Goal: Information Seeking & Learning: Learn about a topic

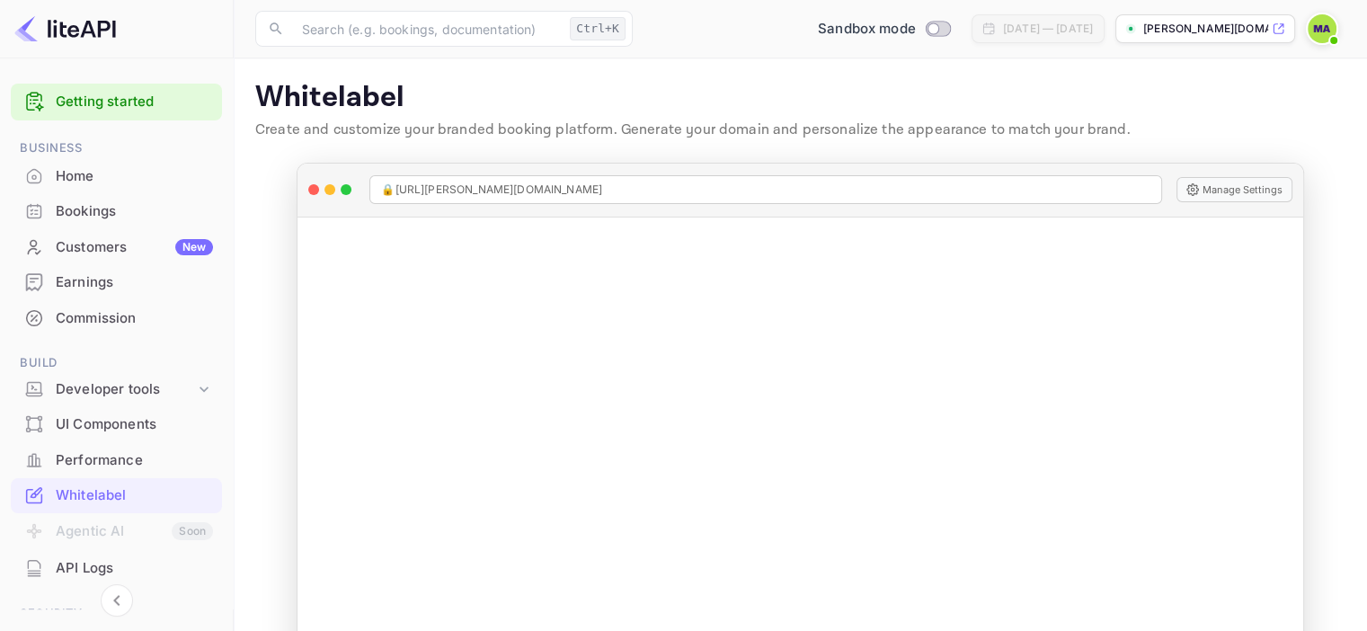
click at [257, 353] on main "Whitelabel Create and customize your branded booking platform. Generate your do…" at bounding box center [800, 373] width 1133 height 630
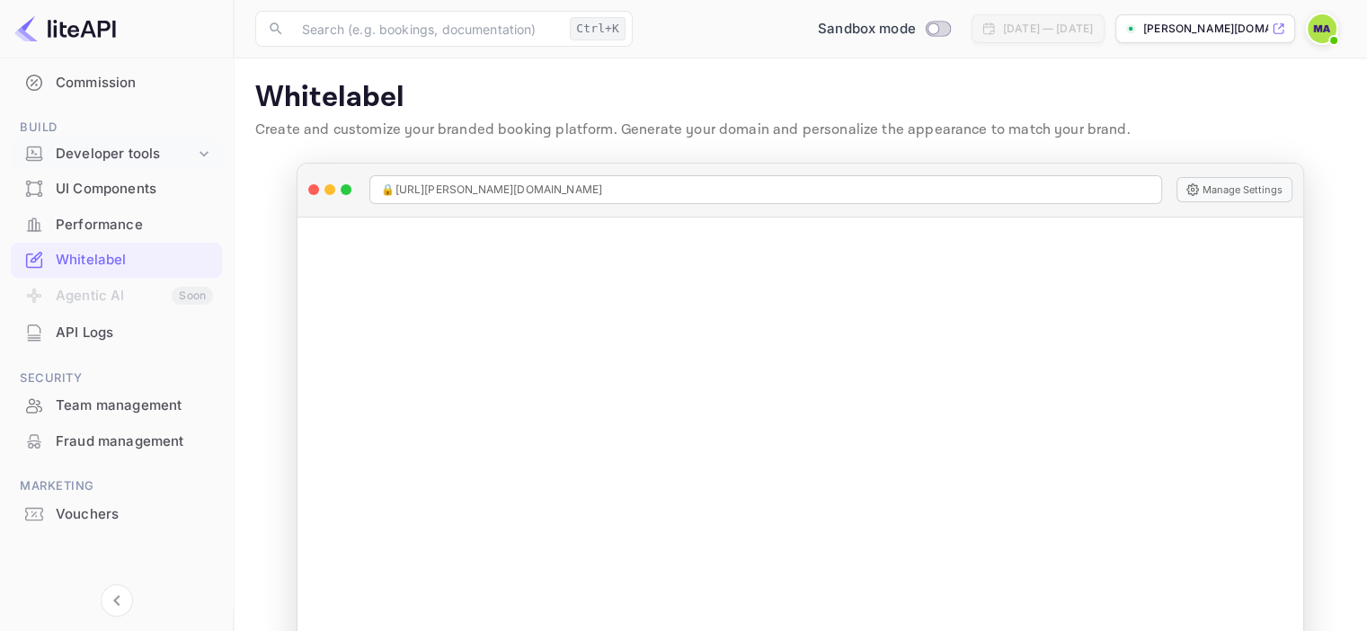
click at [164, 159] on div "Developer tools" at bounding box center [125, 154] width 139 height 21
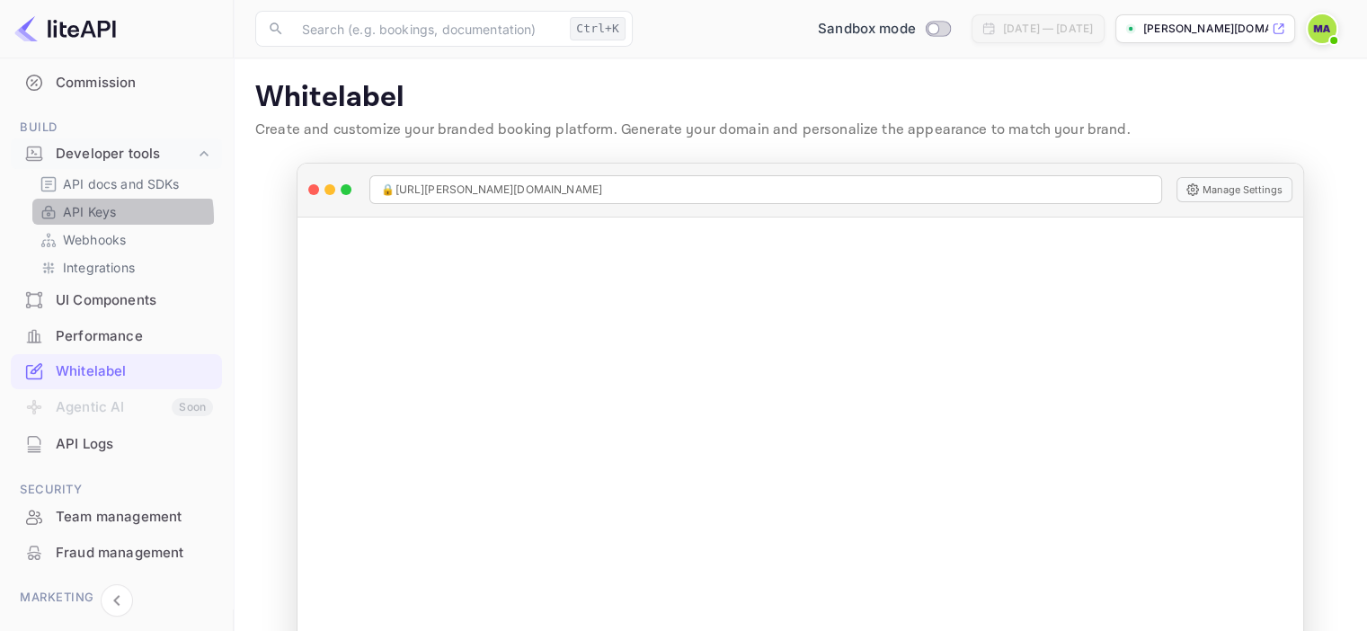
click at [102, 217] on p "API Keys" at bounding box center [89, 211] width 53 height 19
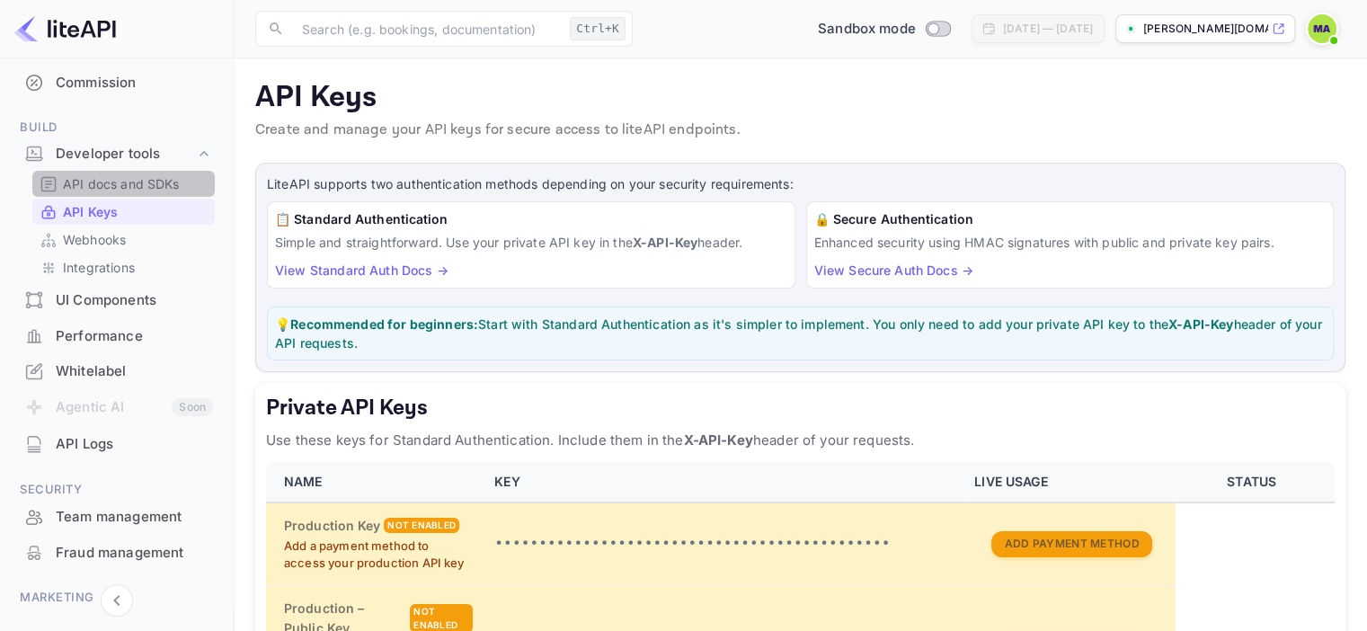
click at [146, 186] on p "API docs and SDKs" at bounding box center [121, 183] width 117 height 19
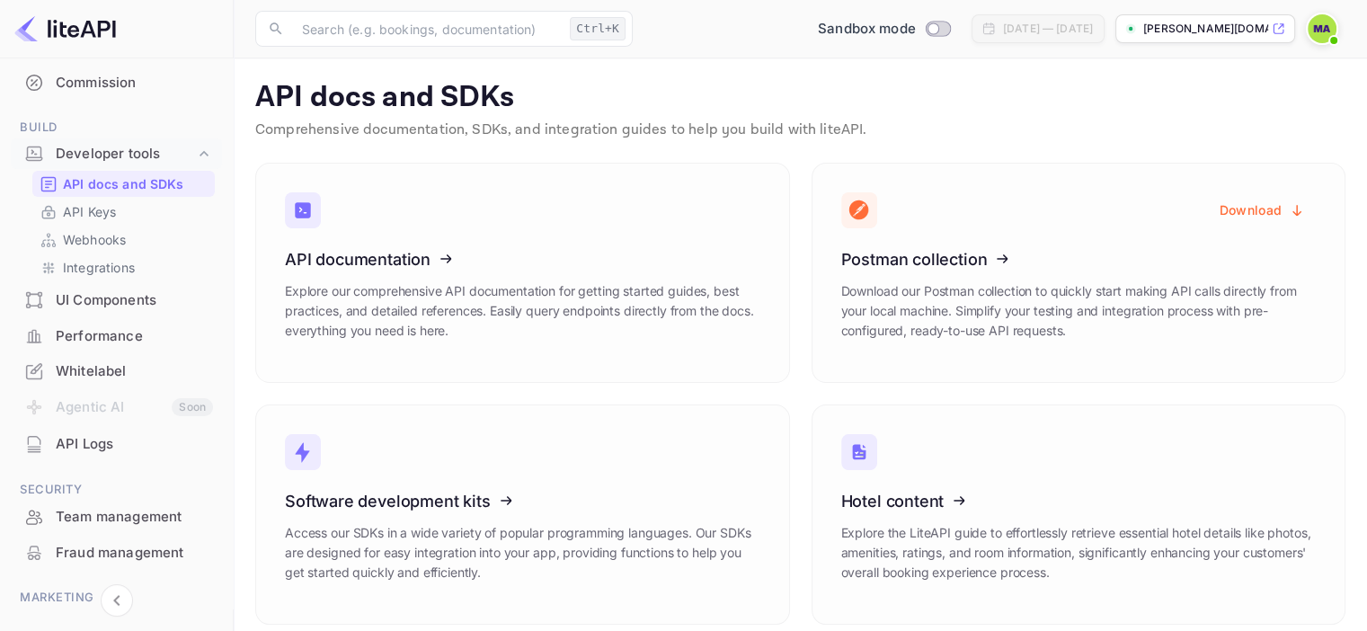
scroll to position [15, 0]
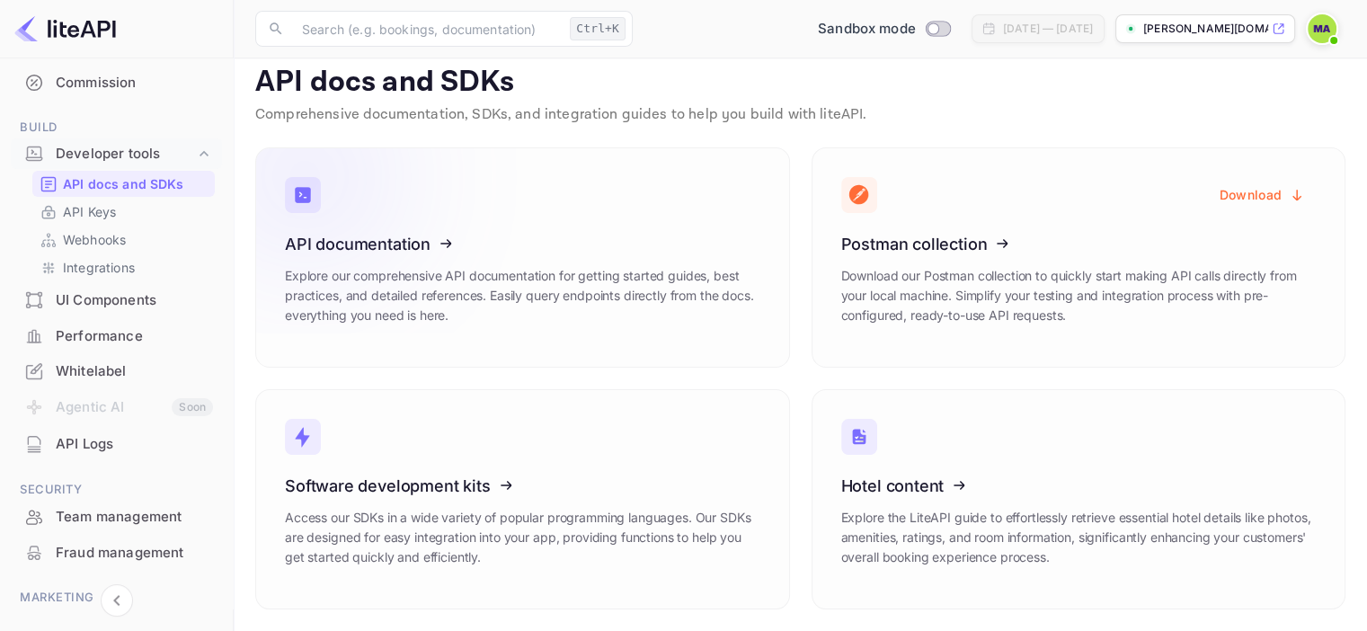
click at [396, 253] on icon at bounding box center [396, 240] width 280 height 185
click at [155, 240] on link "Webhooks" at bounding box center [124, 239] width 168 height 19
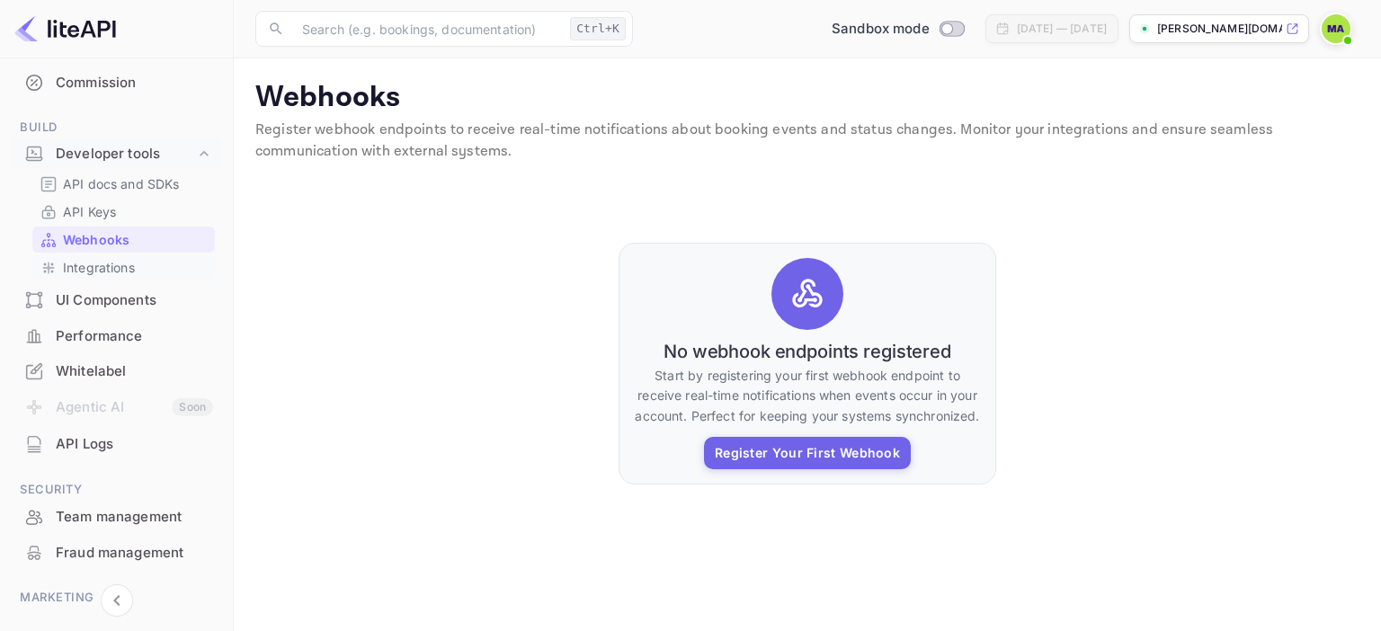
click at [147, 263] on link "Integrations" at bounding box center [124, 267] width 168 height 19
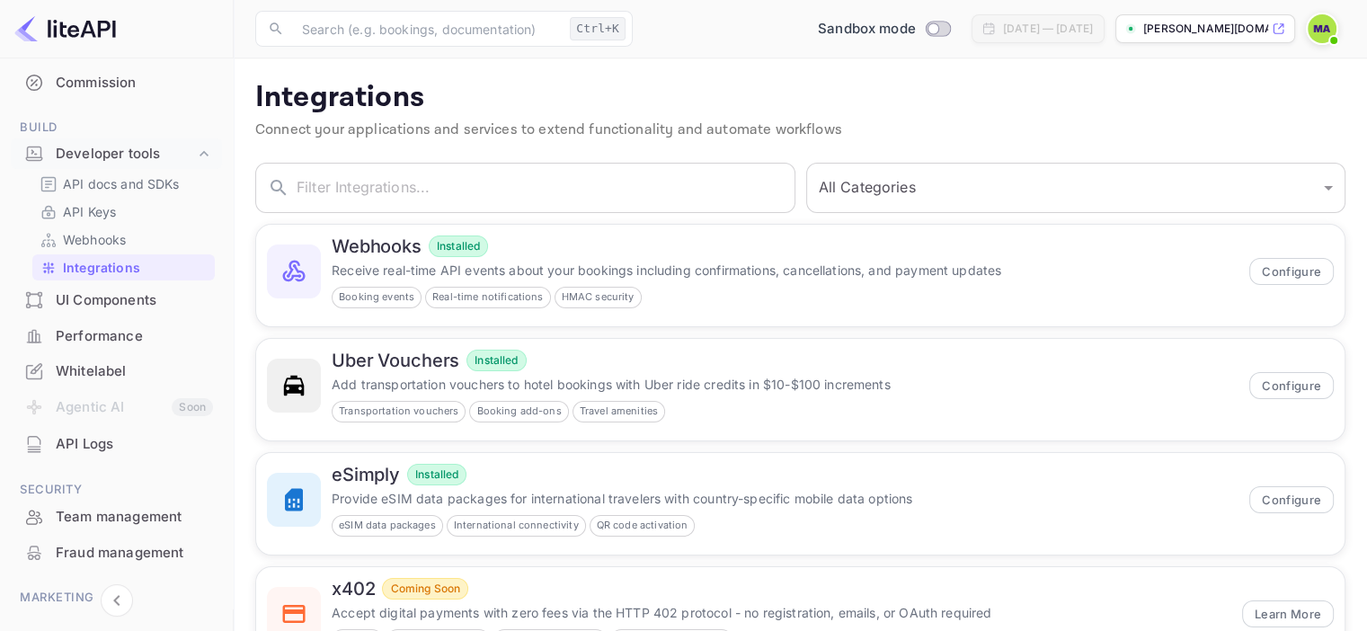
click at [246, 314] on div "Webhooks Installed Receive real-time API events about your bookings including c…" at bounding box center [794, 270] width 1101 height 114
click at [155, 187] on p "API docs and SDKs" at bounding box center [121, 183] width 117 height 19
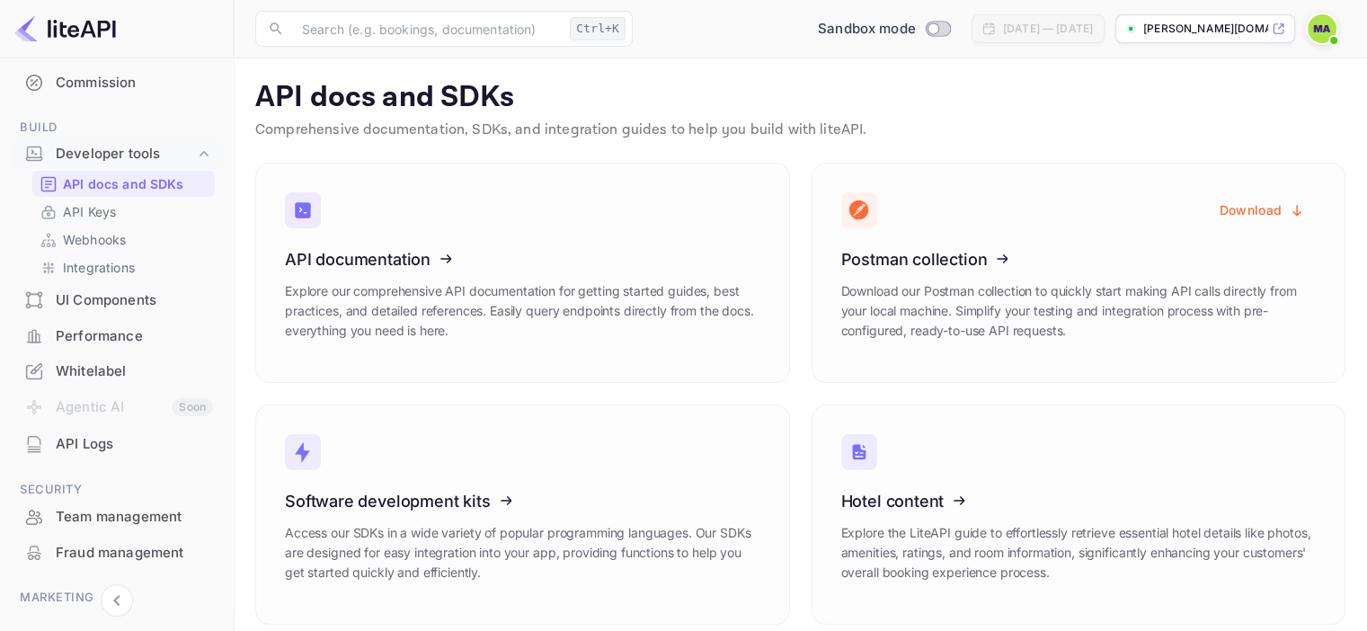
scroll to position [15, 0]
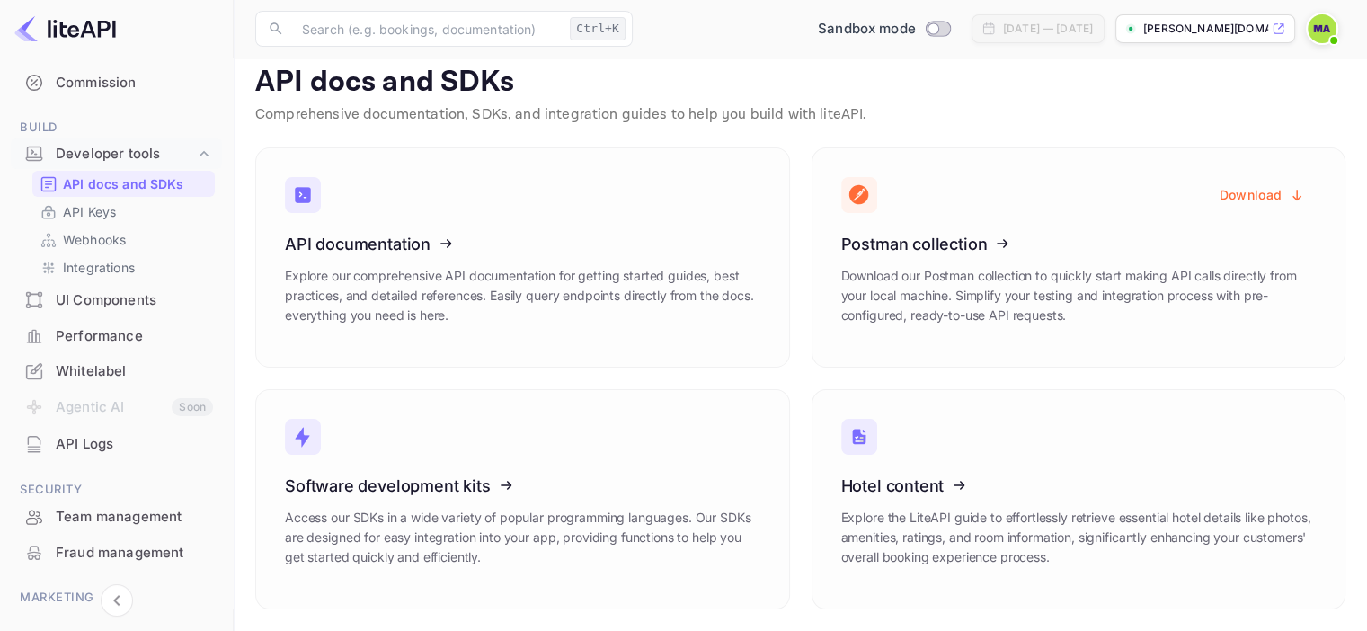
click at [155, 396] on li "Agentic AI Soon" at bounding box center [116, 408] width 211 height 38
click at [126, 294] on div "UI Components" at bounding box center [134, 300] width 157 height 21
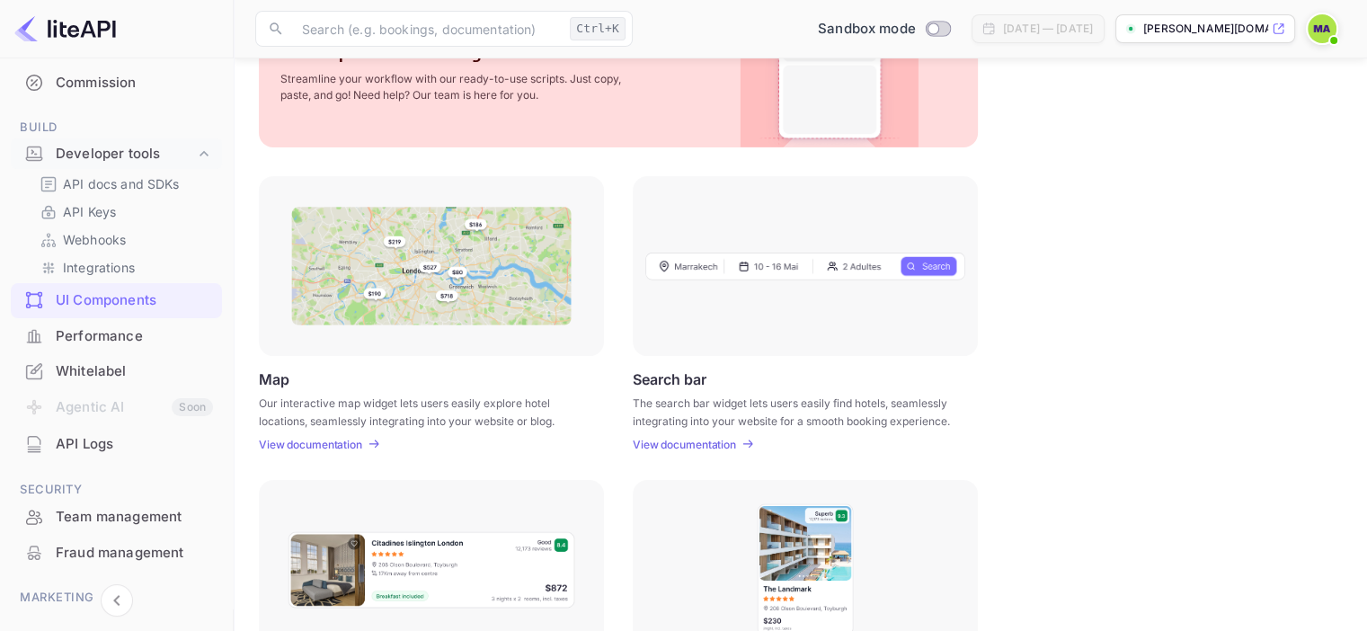
scroll to position [144, 0]
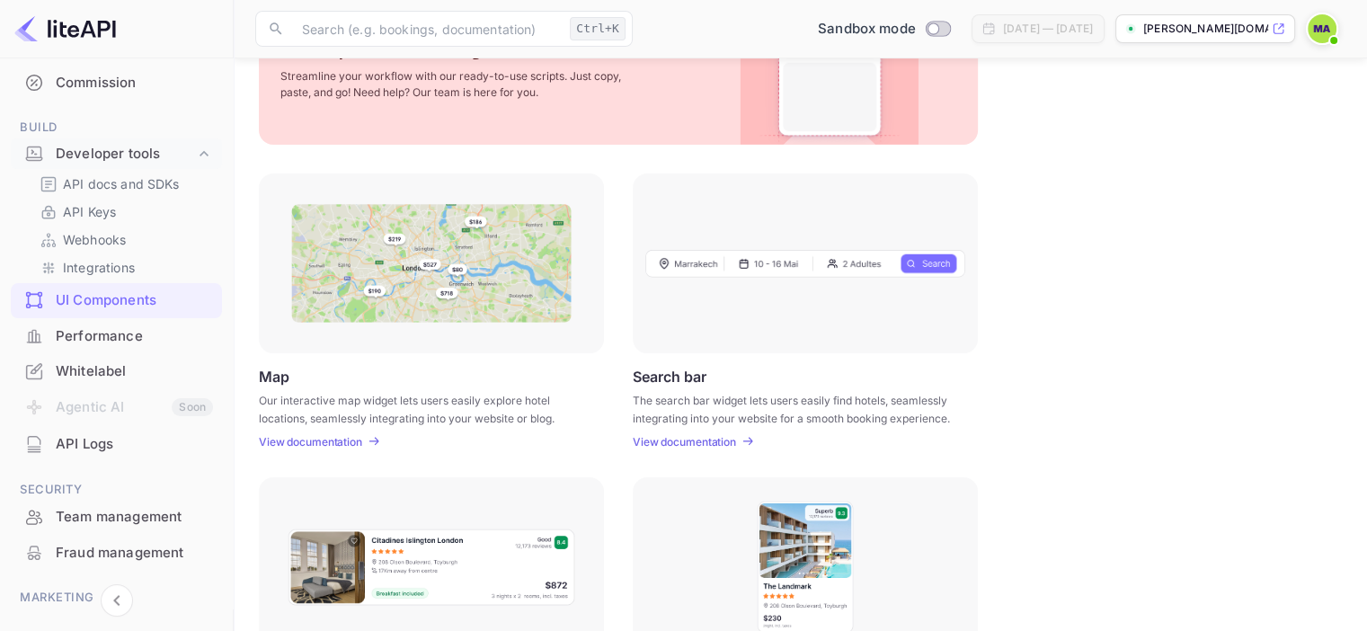
click at [693, 432] on div "Search bar The search bar widget lets users easily find hotels, seamlessly inte…" at bounding box center [805, 408] width 345 height 81
click at [693, 440] on p "View documentation" at bounding box center [684, 441] width 103 height 13
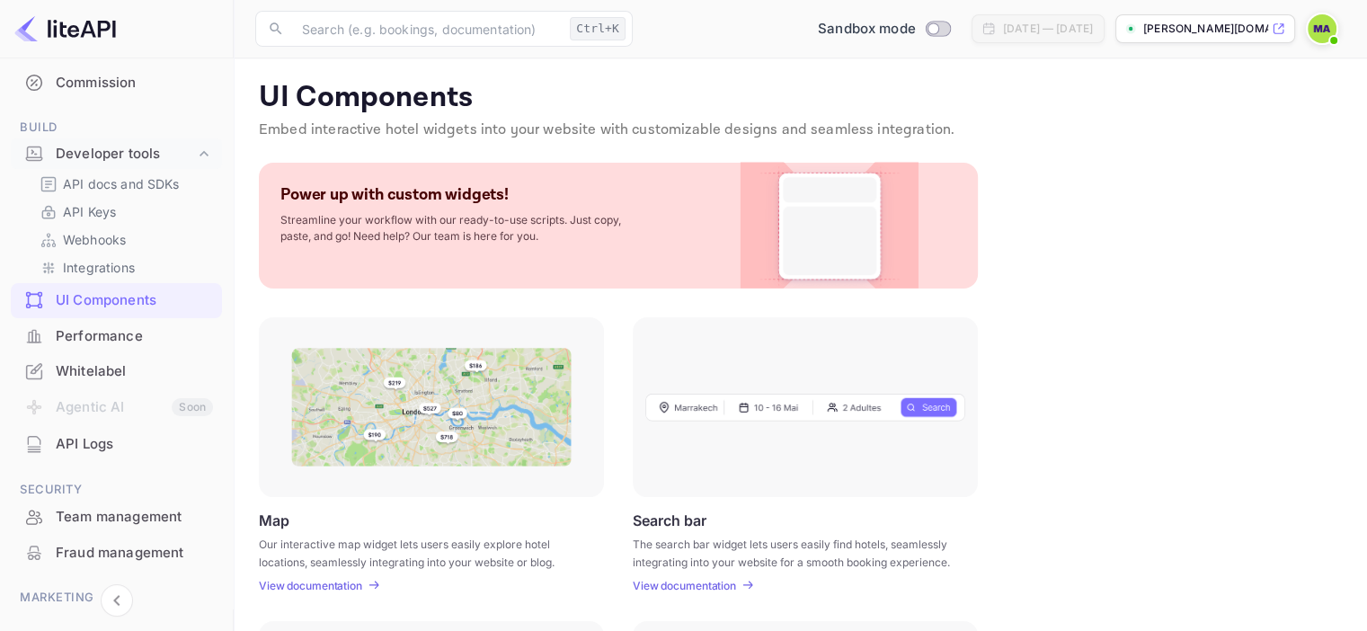
drag, startPoint x: 229, startPoint y: 431, endPoint x: 218, endPoint y: 270, distance: 162.2
click at [218, 270] on div "Getting started Business Home Bookings Customers New Earnings Commission Build …" at bounding box center [116, 279] width 233 height 877
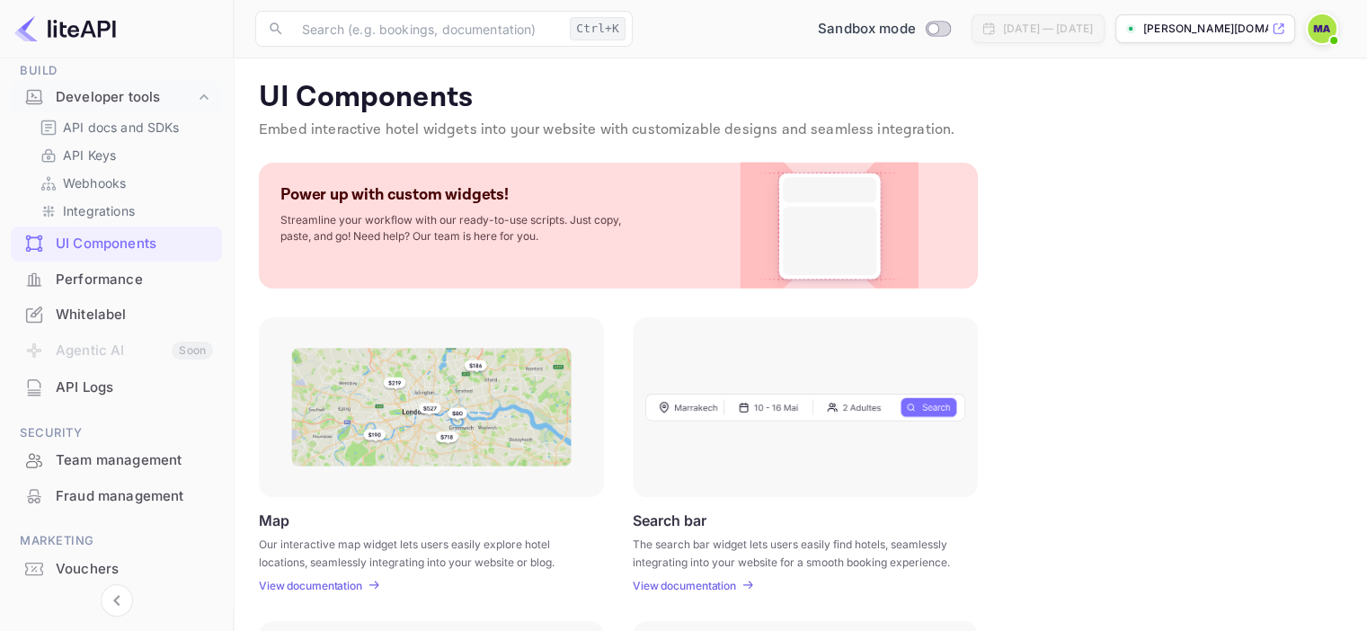
scroll to position [301, 0]
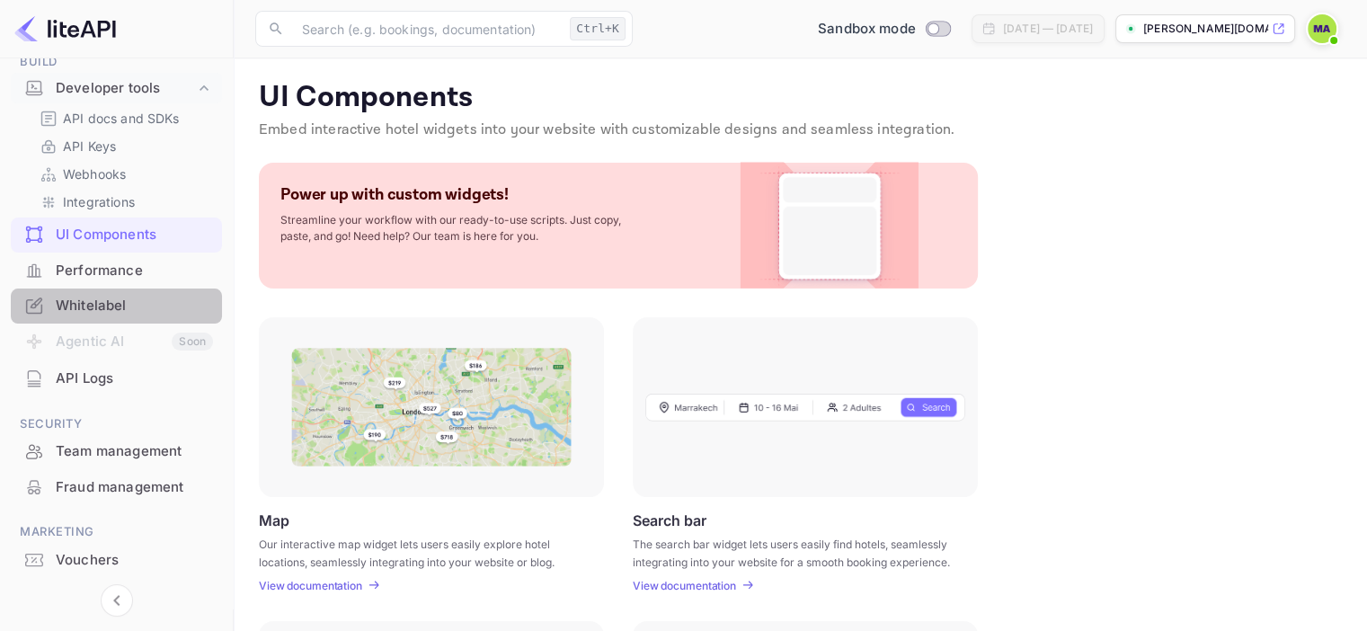
click at [144, 307] on div "Whitelabel" at bounding box center [134, 306] width 157 height 21
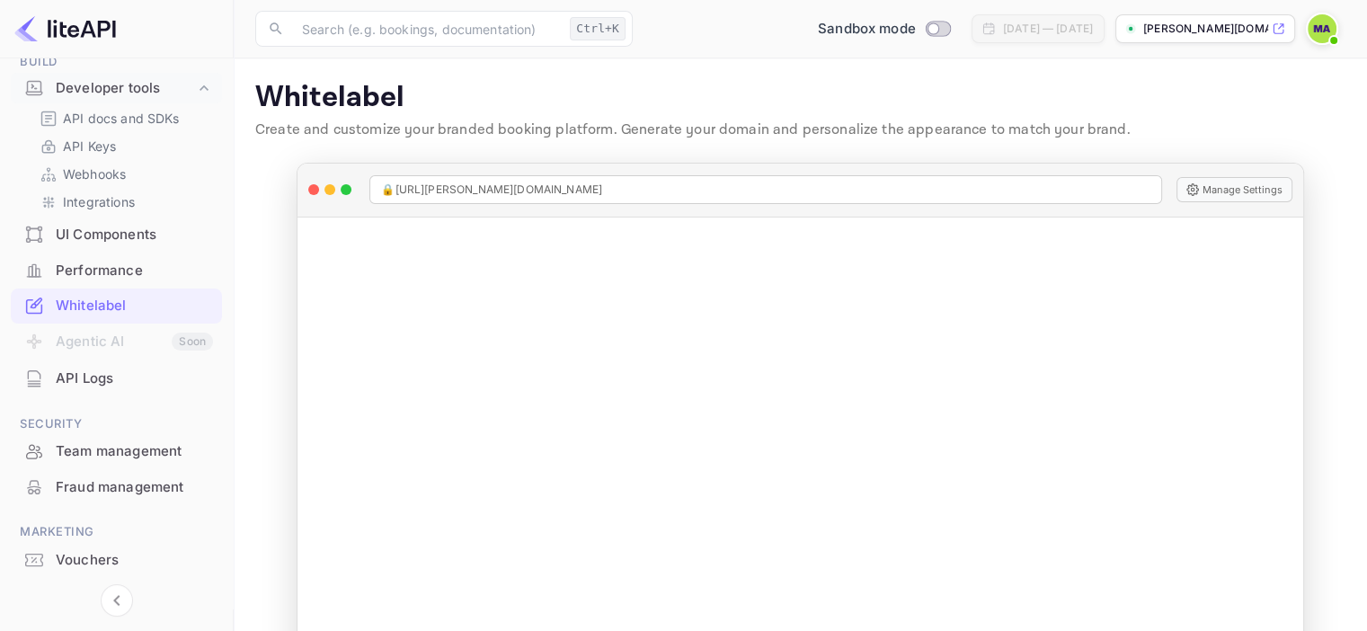
scroll to position [58, 0]
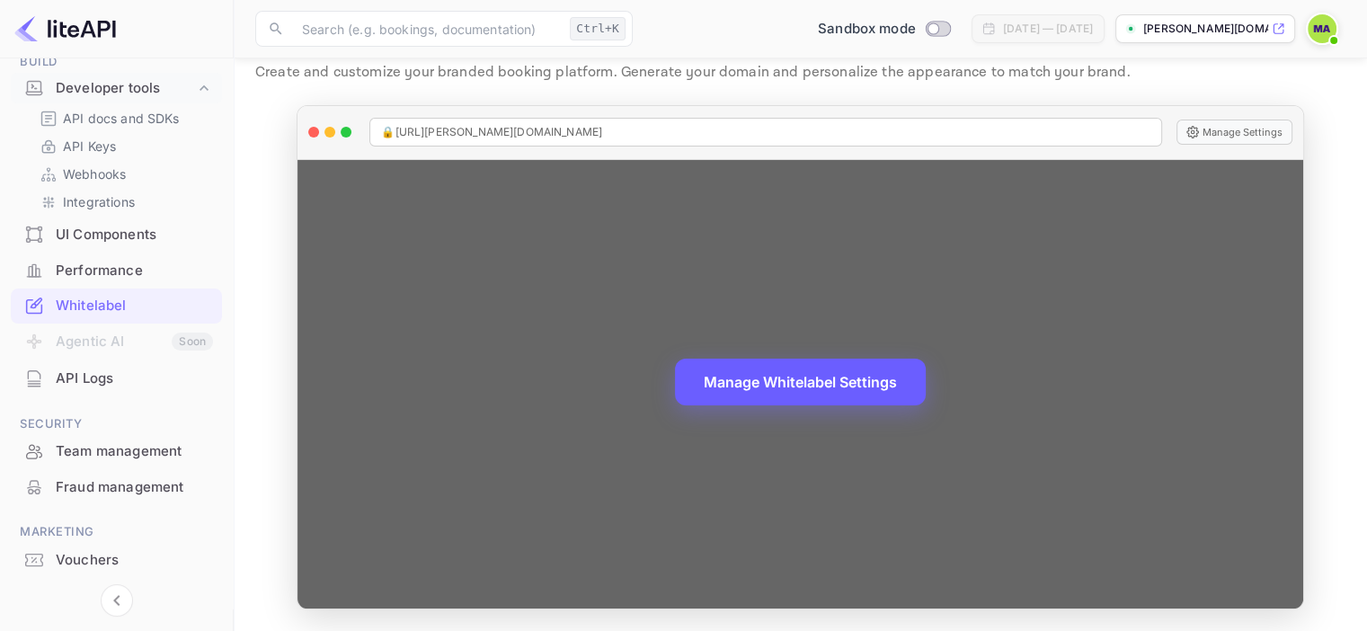
click at [835, 391] on button "Manage Whitelabel Settings" at bounding box center [800, 382] width 251 height 47
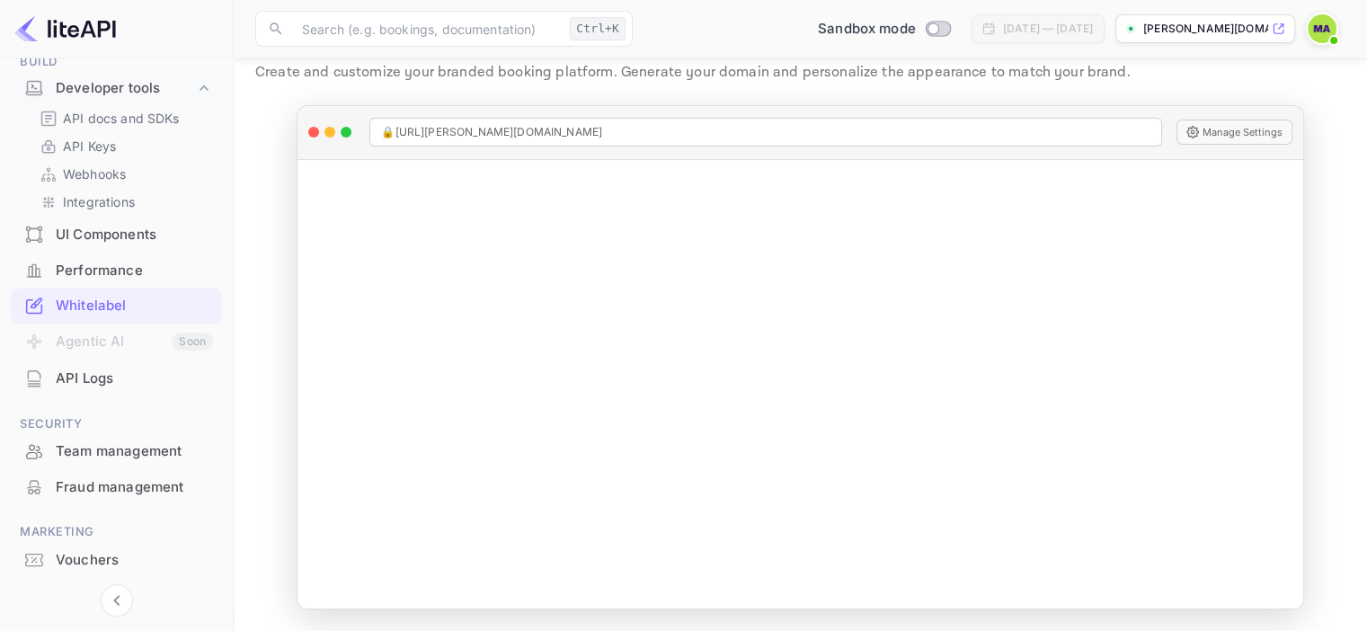
click at [277, 276] on main "Whitelabel Create and customize your branded booking platform. Generate your do…" at bounding box center [800, 316] width 1133 height 630
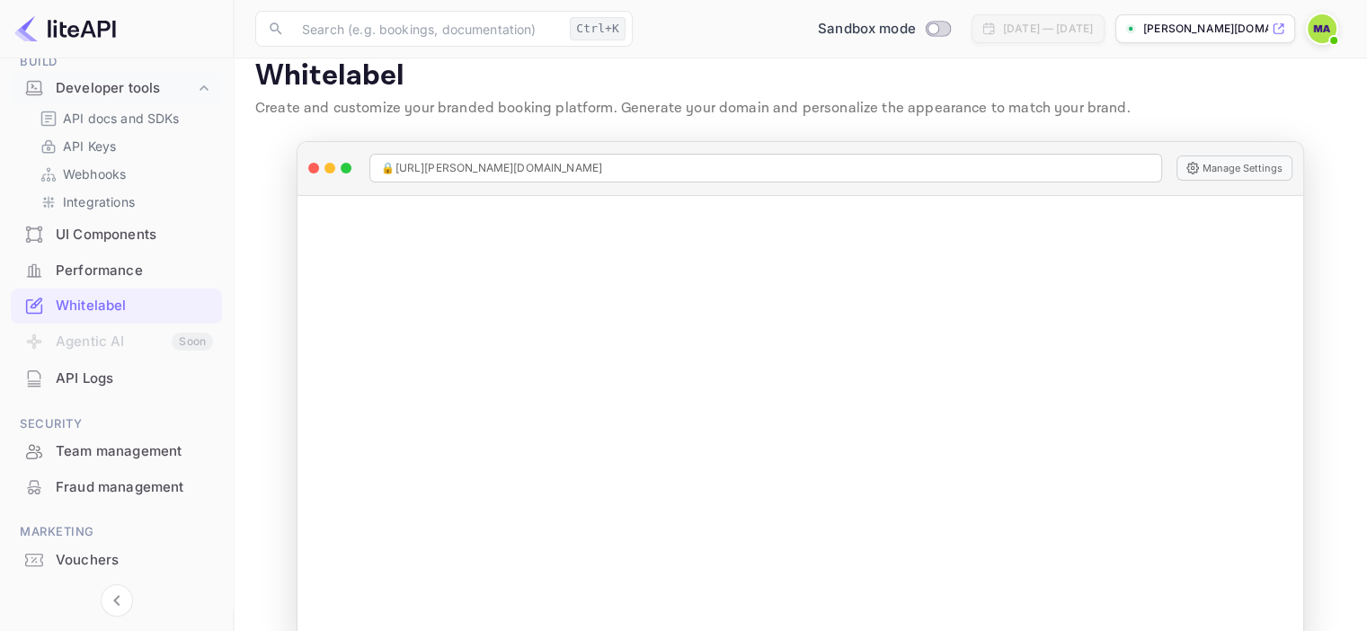
scroll to position [0, 0]
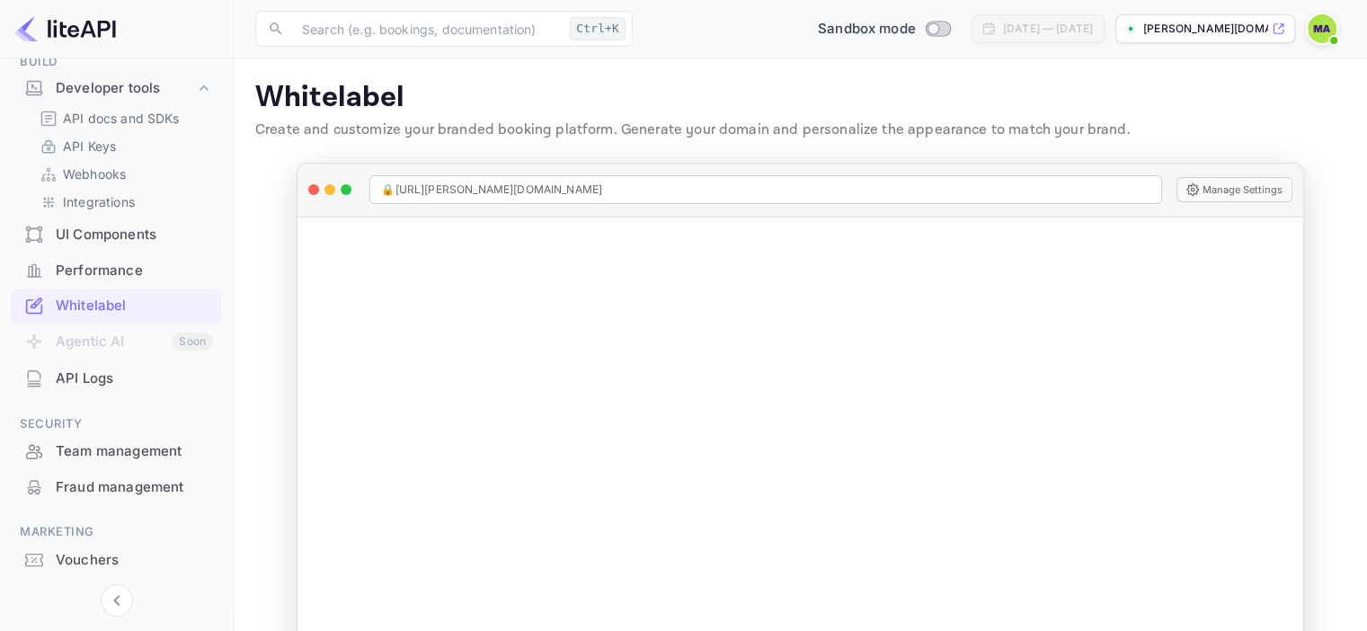
click at [165, 144] on link "API Keys" at bounding box center [124, 146] width 168 height 19
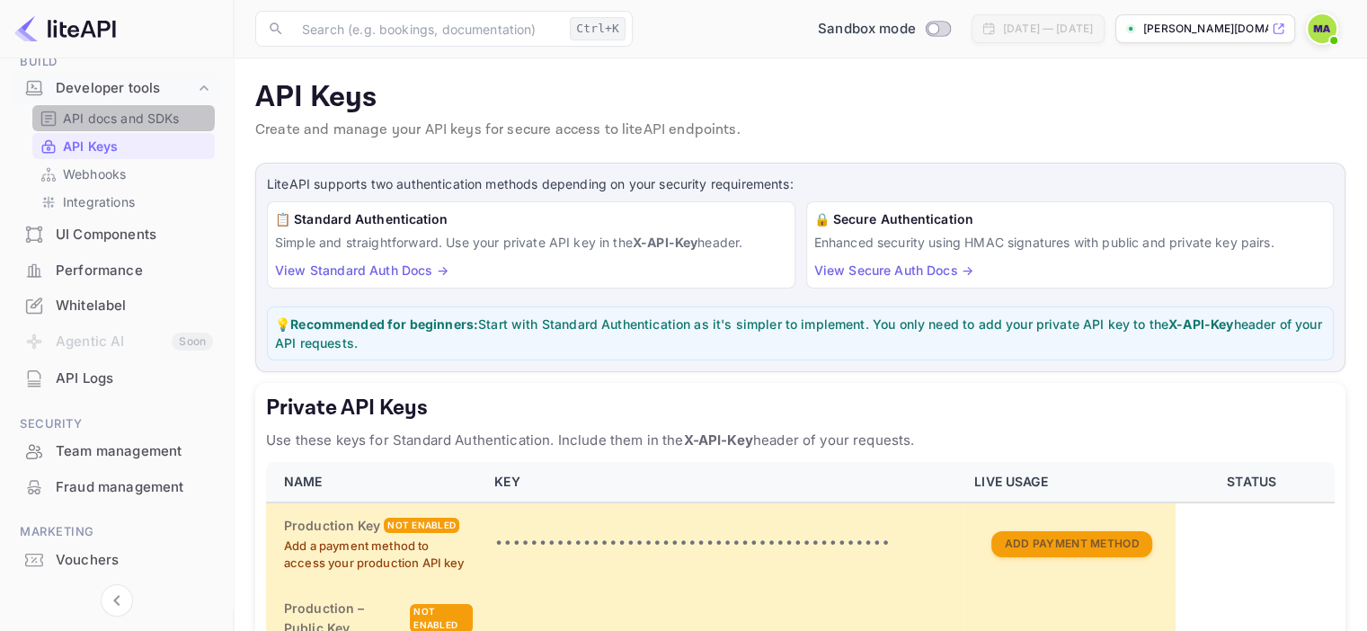
click at [122, 111] on p "API docs and SDKs" at bounding box center [121, 118] width 117 height 19
